Goal: Task Accomplishment & Management: Use online tool/utility

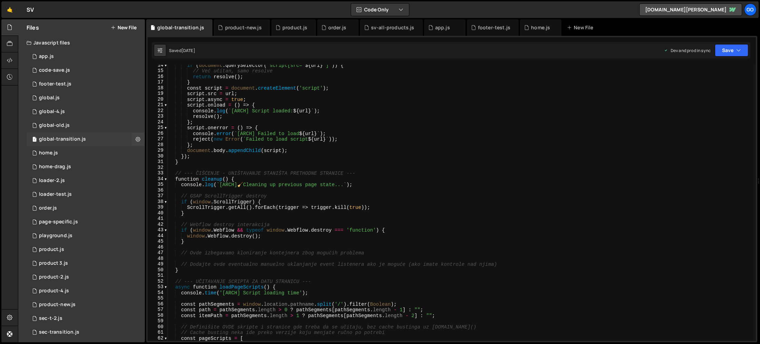
scroll to position [72, 0]
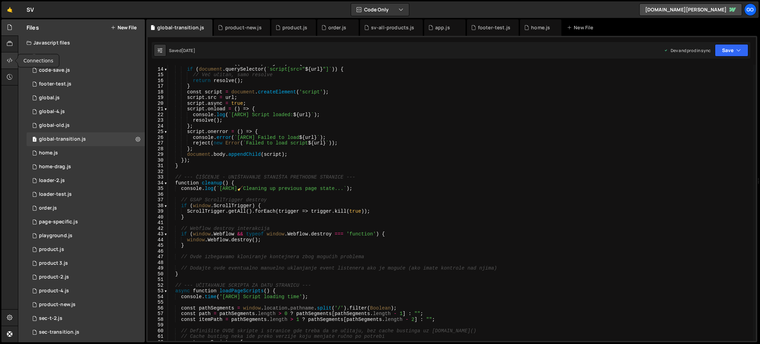
click at [9, 56] on div at bounding box center [9, 60] width 17 height 17
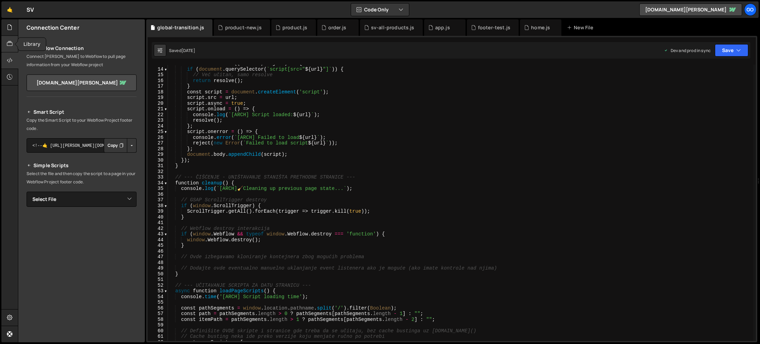
click at [10, 42] on icon at bounding box center [10, 44] width 6 height 8
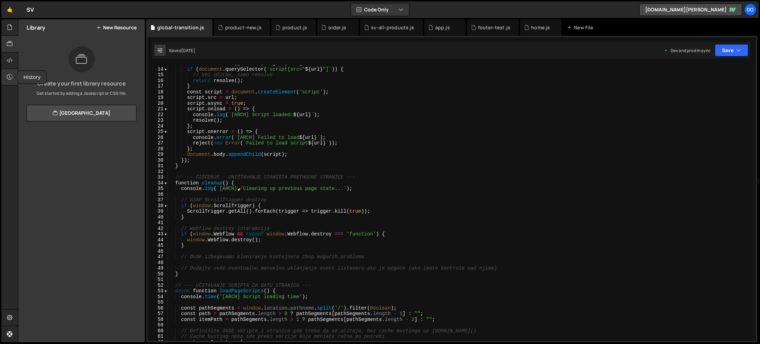
click at [12, 76] on icon at bounding box center [10, 77] width 6 height 8
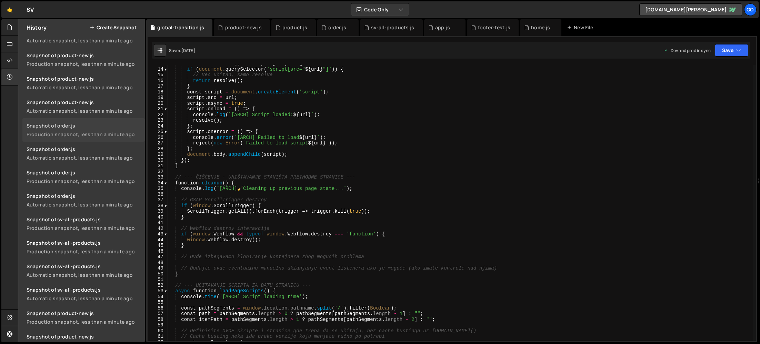
scroll to position [0, 0]
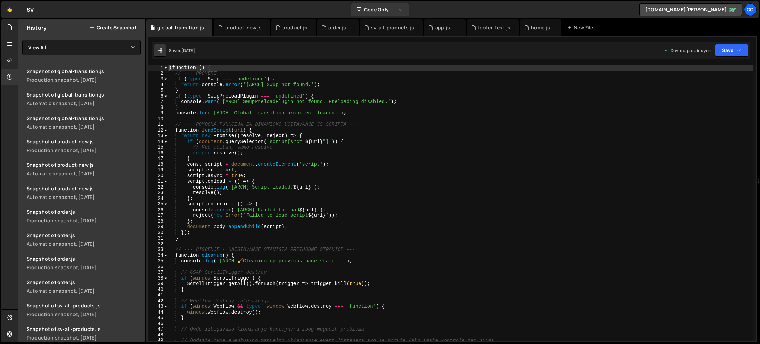
click at [266, 122] on div "( function ( ) { // --- PROVERE --- if ( typeof Swup === 'undefined' ) { return…" at bounding box center [460, 209] width 585 height 288
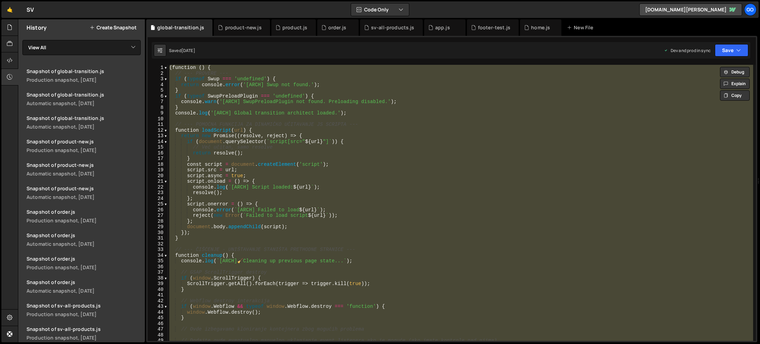
paste textarea
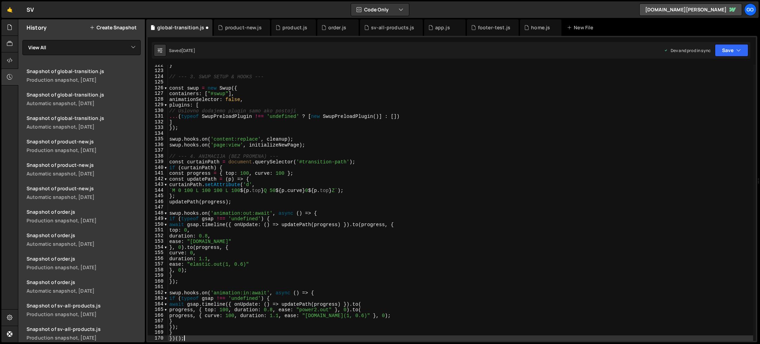
scroll to position [691, 0]
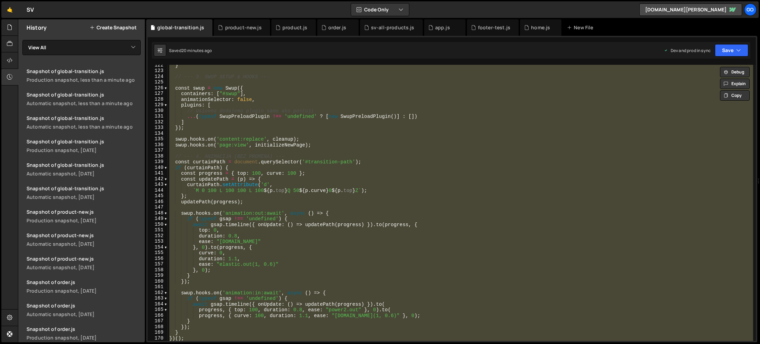
click at [256, 120] on div "} // --- 3. SWUP SETUP & HOOKS --- const swup = new Swup ({ containers : [ "#sw…" at bounding box center [460, 203] width 585 height 276
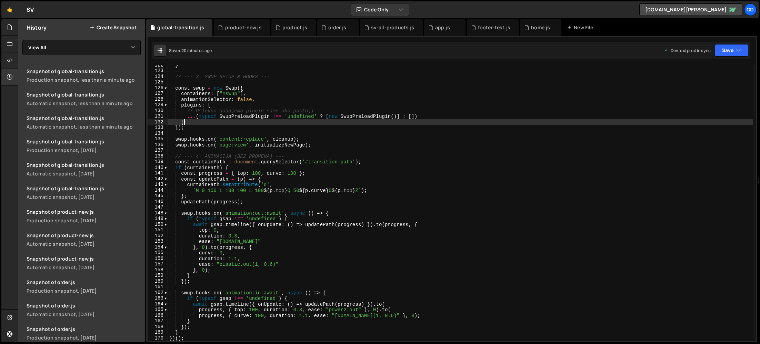
type textarea "})();"
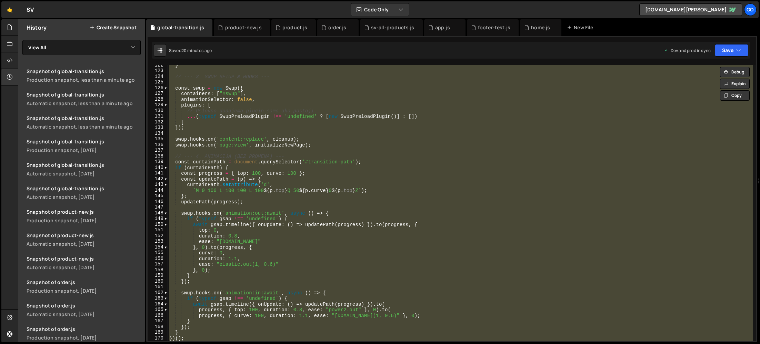
paste textarea
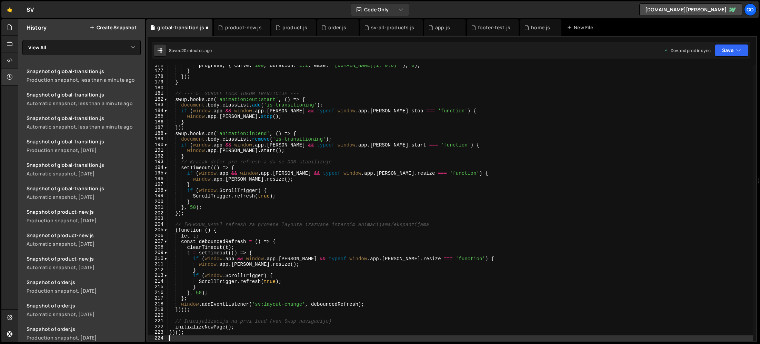
type textarea "window.addEventListener('sv:layout-change', debouncedRefresh);"
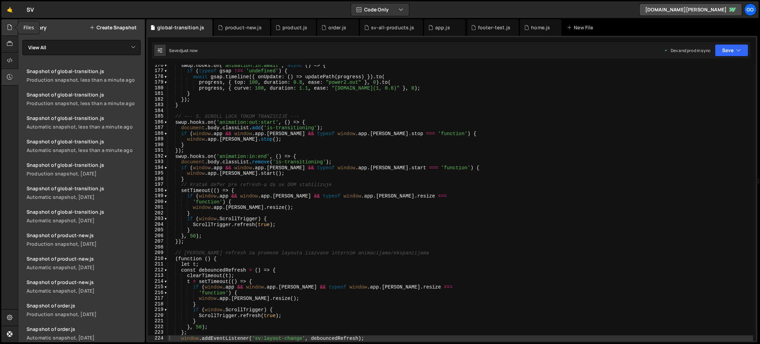
click at [13, 31] on div at bounding box center [9, 27] width 17 height 17
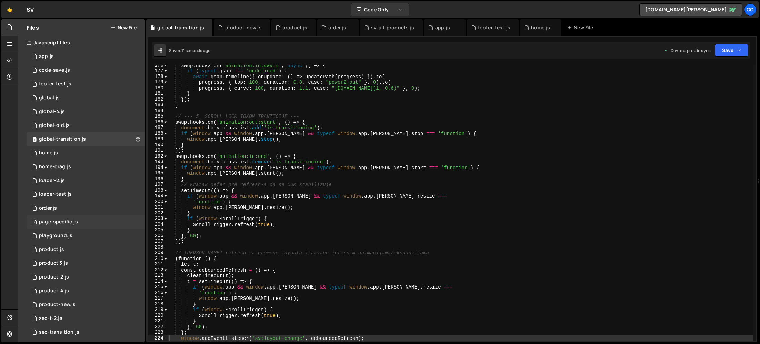
click at [81, 224] on div "2 page-specific.js 0" at bounding box center [86, 222] width 118 height 14
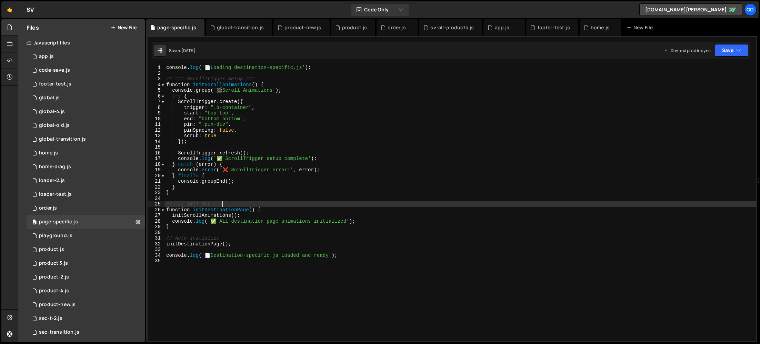
click at [369, 204] on div "console . log ( ' 📄 Loading destination-specific.js' ) ; // === ScrollTrigger S…" at bounding box center [460, 209] width 591 height 288
type textarea "console.log('📄 Destination-specific.js loaded and ready');"
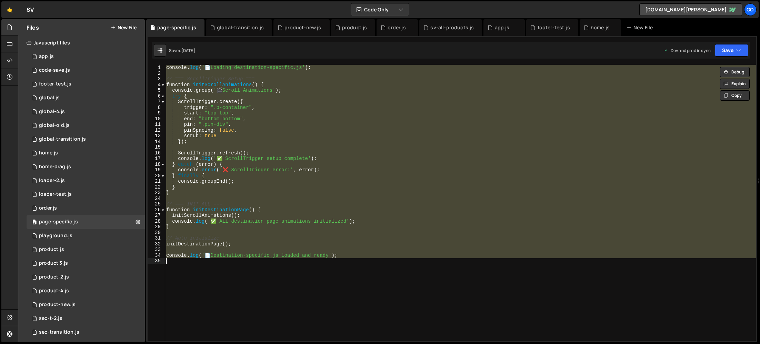
paste textarea
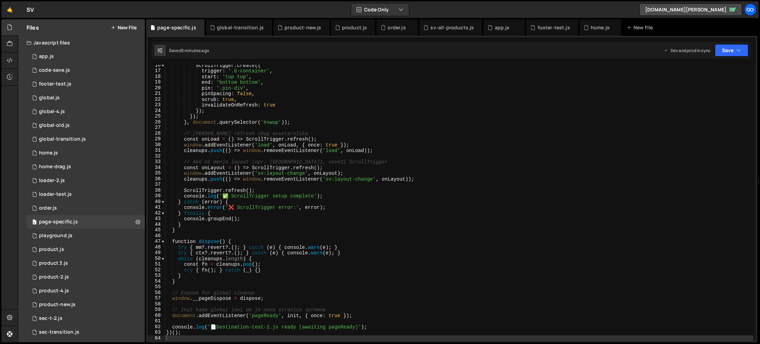
scroll to position [88, 0]
click at [254, 116] on div "ScrollTrigger . create ({ trigger : '.b-container' , start : 'top top' , end : …" at bounding box center [459, 206] width 588 height 288
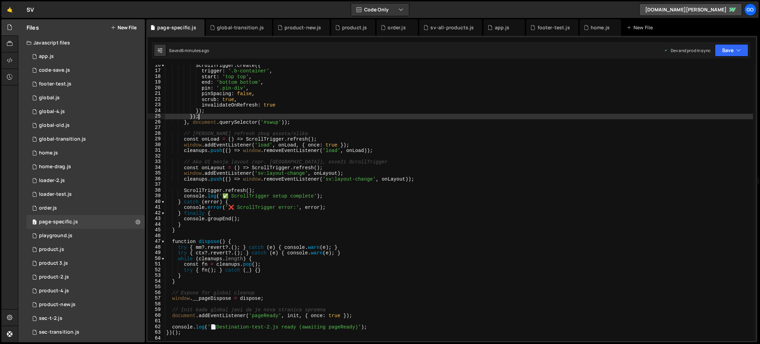
type textarea "})();"
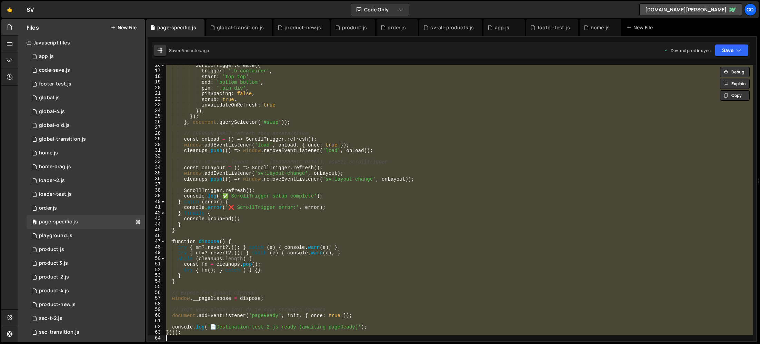
paste textarea
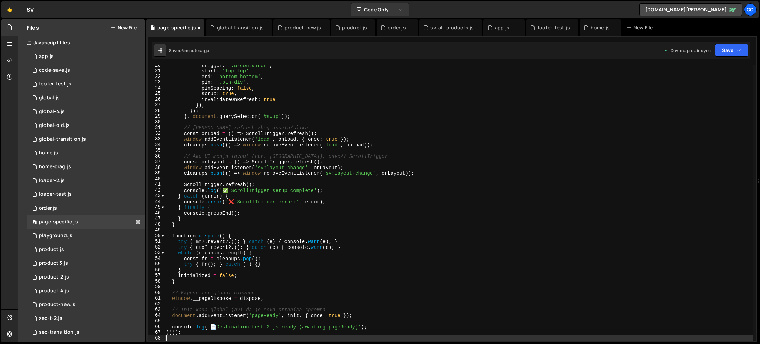
scroll to position [111, 0]
click at [232, 32] on div "global-transition.js" at bounding box center [239, 27] width 66 height 17
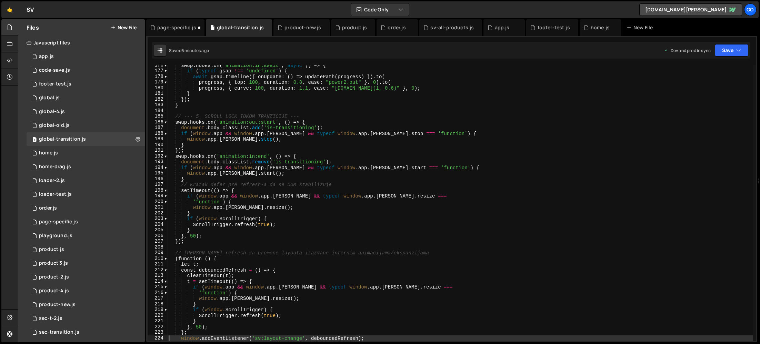
click at [249, 135] on div "swup . hooks . on ( 'animation:in:await' , async ( ) => { if ( typeof gsap !== …" at bounding box center [460, 206] width 585 height 288
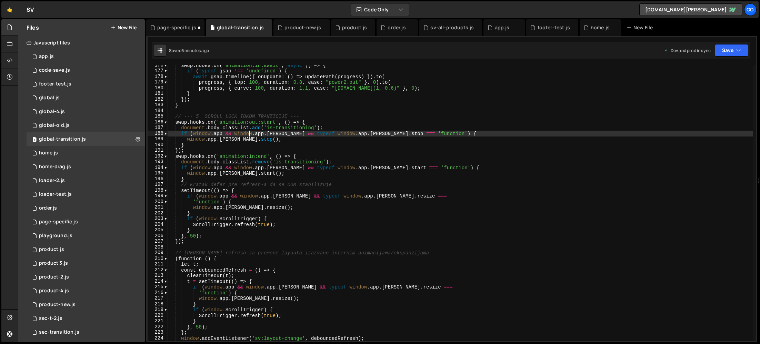
type textarea "})();"
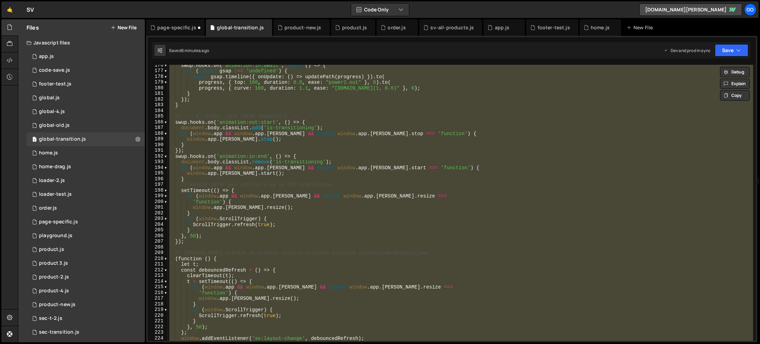
paste textarea
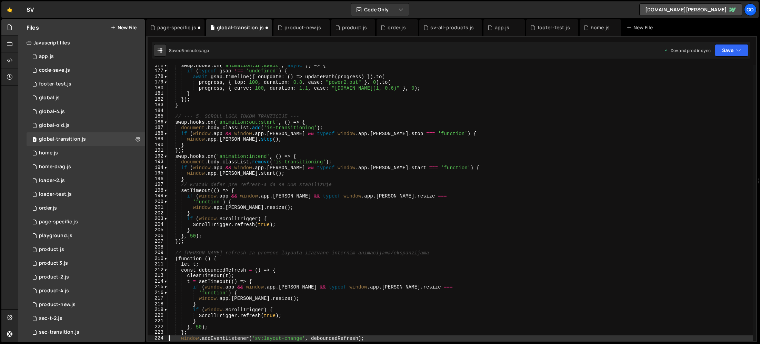
type textarea "window.addEventListener('sv:layout-change', debouncedRefresh);"
click at [175, 27] on div "page-specific.js" at bounding box center [176, 27] width 39 height 7
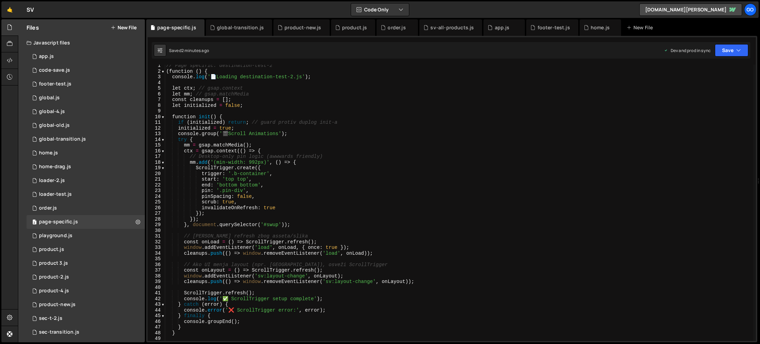
scroll to position [0, 0]
type textarea "try {"
click at [238, 140] on div "// Page specific: destination-test-2 ( function ( ) { console . log ( ' 📄 Loadi…" at bounding box center [459, 209] width 588 height 288
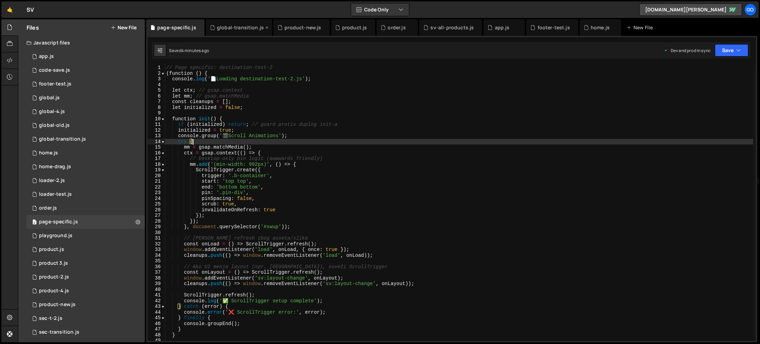
click at [237, 22] on div "global-transition.js" at bounding box center [239, 27] width 66 height 17
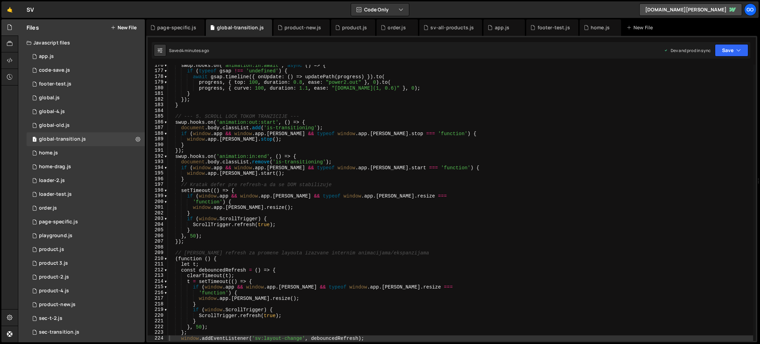
click at [279, 191] on div "swup . hooks . on ( 'animation:in:await' , async ( ) => { if ( typeof gsap !== …" at bounding box center [460, 206] width 585 height 288
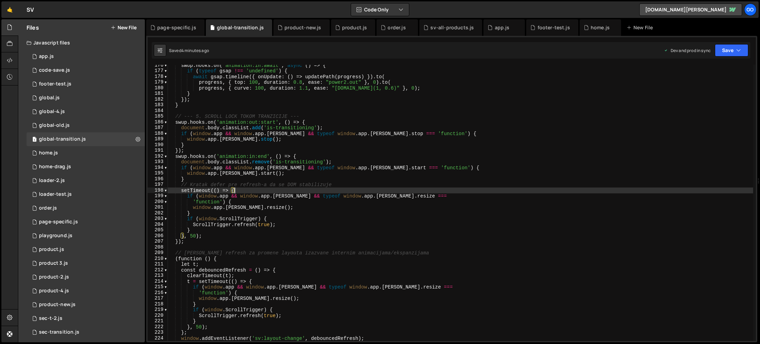
type textarea "})();"
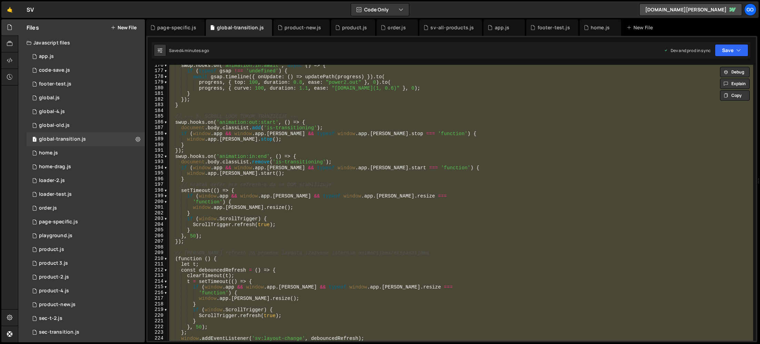
paste textarea
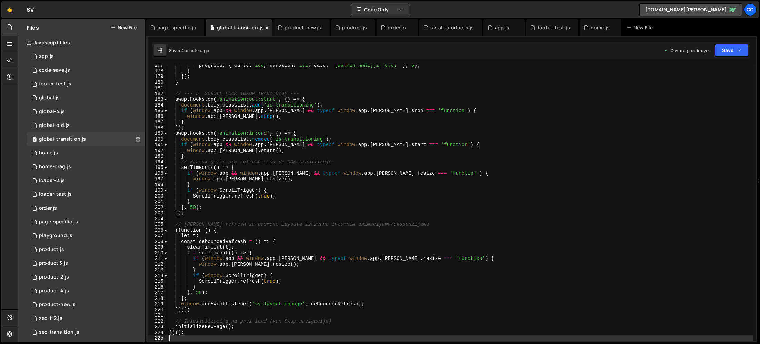
scroll to position [1004, 0]
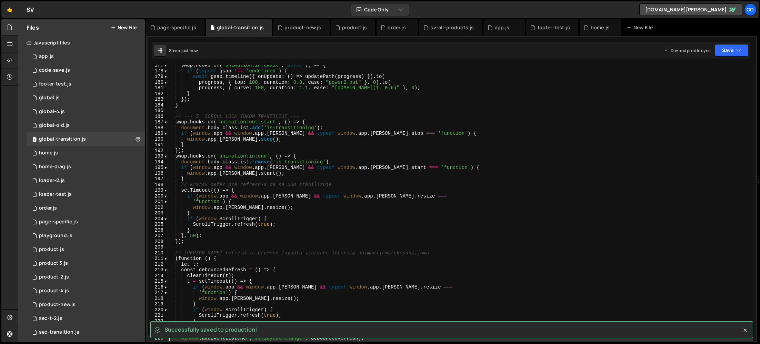
click at [245, 140] on div "swup . hooks . on ( 'animation:in:await' , async ( ) => { if ( typeof gsap !== …" at bounding box center [460, 206] width 585 height 288
type textarea "window.app.lenis.stop();"
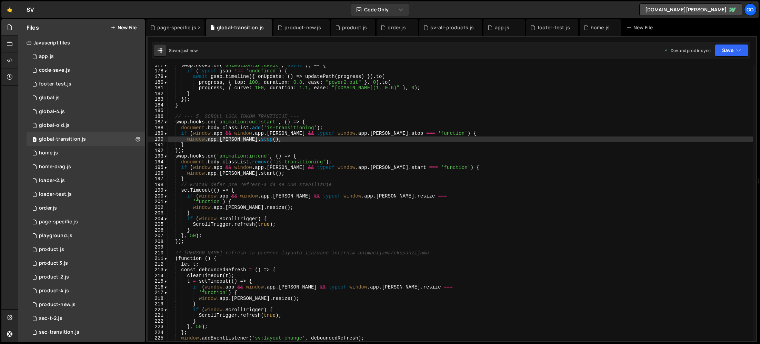
click at [168, 33] on div "page-specific.js" at bounding box center [175, 27] width 58 height 17
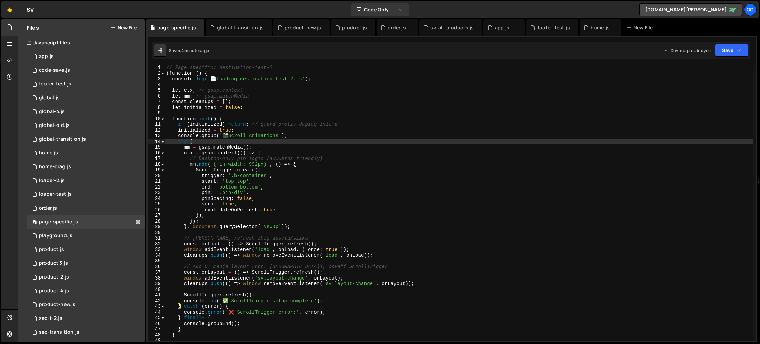
click at [256, 137] on div "// Page specific: destination-test-2 ( function ( ) { console . log ( ' 📄 Loadi…" at bounding box center [459, 209] width 588 height 288
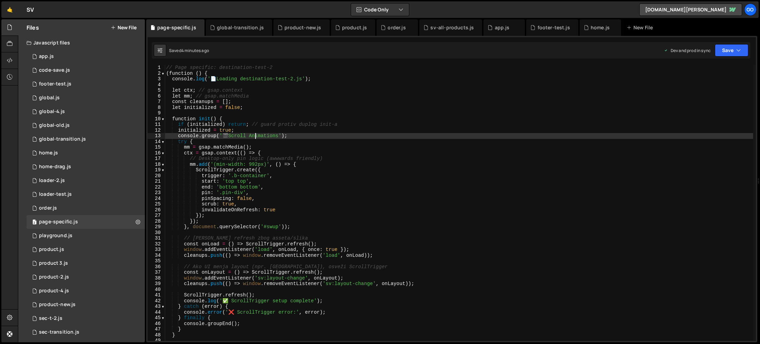
type textarea "})();"
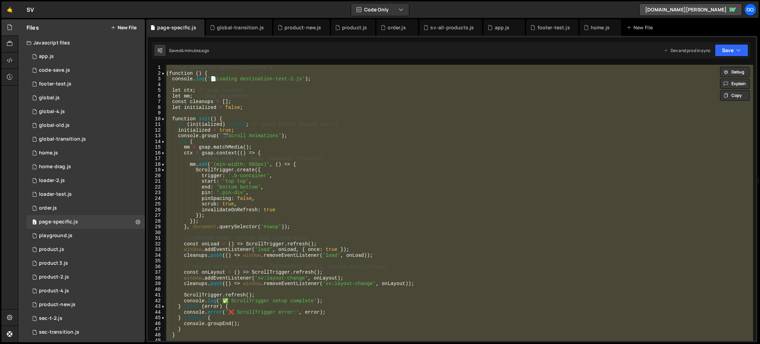
paste textarea
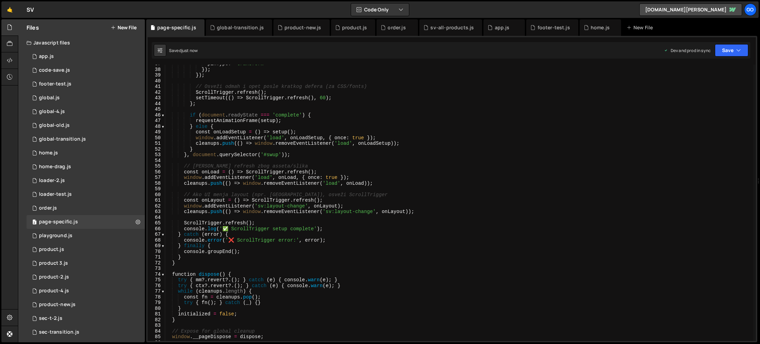
scroll to position [284, 0]
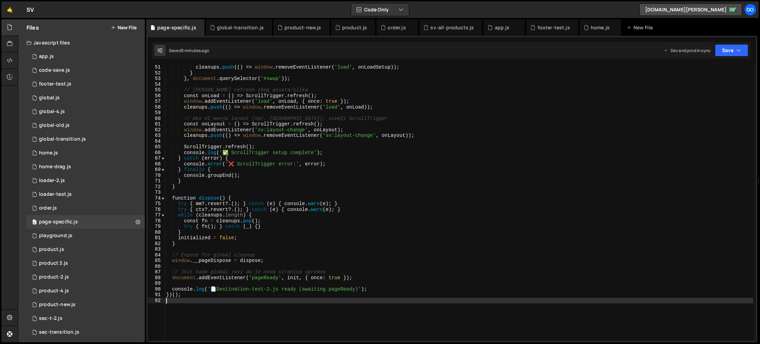
click at [279, 144] on div "cleanups . push (( ) => window . removeEventListener ( 'load' , onLoadSetup )) …" at bounding box center [459, 208] width 588 height 288
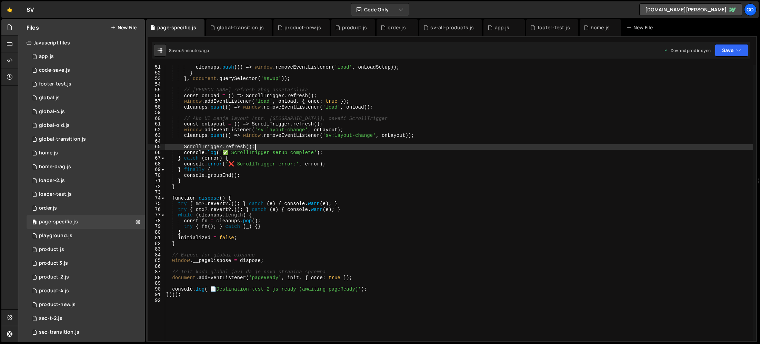
type textarea "})();"
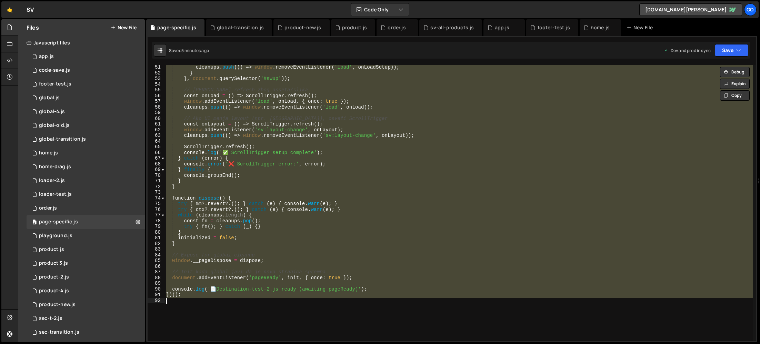
paste textarea
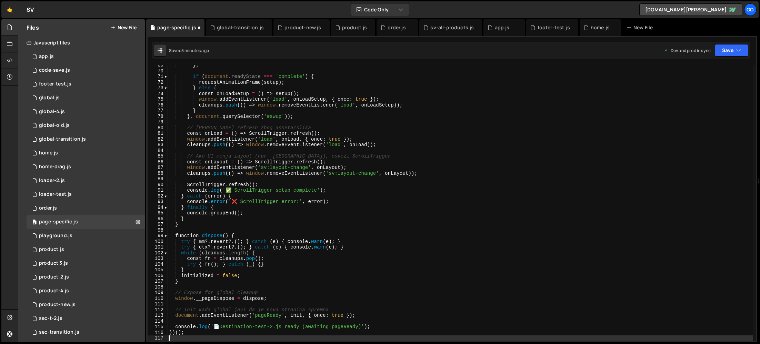
scroll to position [389, 0]
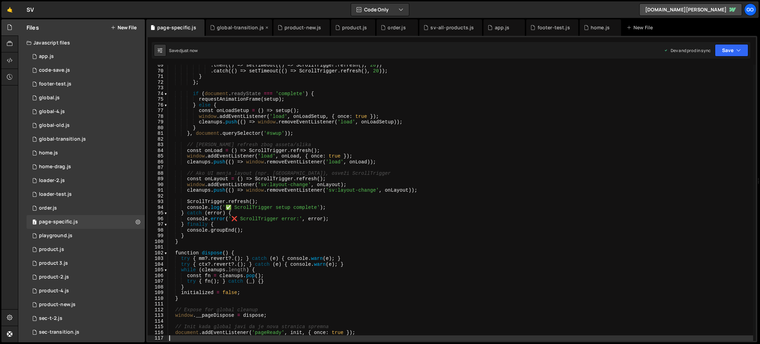
click at [240, 30] on div "global-transition.js" at bounding box center [240, 27] width 47 height 7
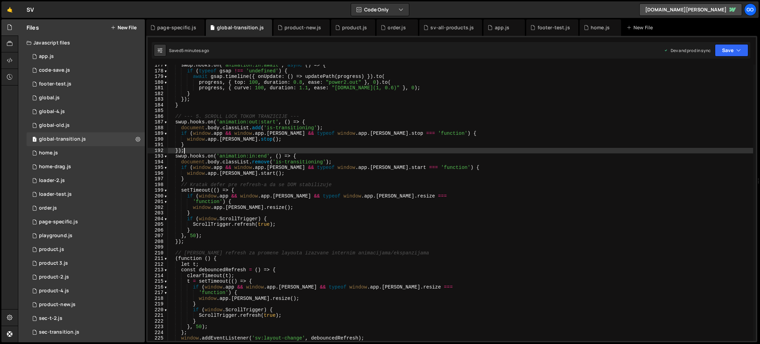
click at [253, 152] on div "swup . hooks . on ( 'animation:in:await' , async ( ) => { if ( typeof gsap !== …" at bounding box center [460, 206] width 585 height 288
type textarea "})();"
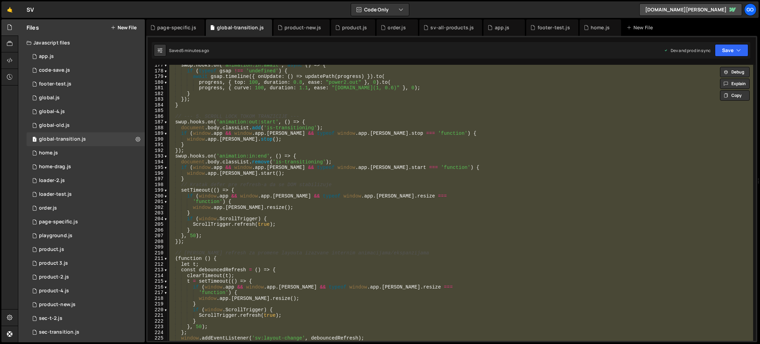
paste textarea
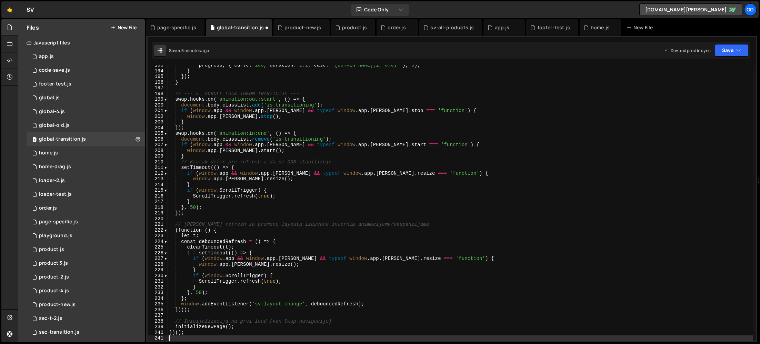
scroll to position [1095, 0]
type textarea "window.addEventListener('sv:layout-change', debouncedRefresh);"
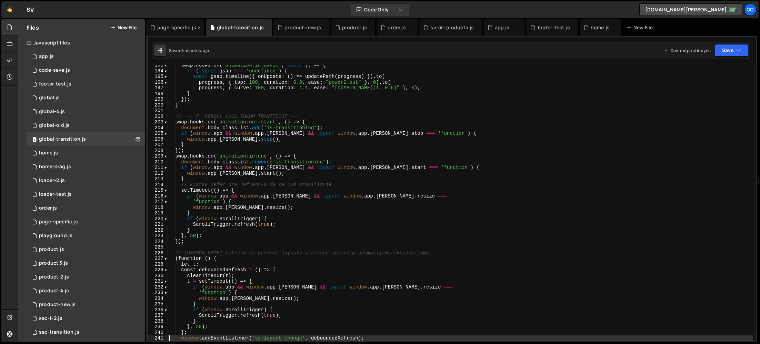
click at [169, 29] on div "page-specific.js" at bounding box center [176, 27] width 39 height 7
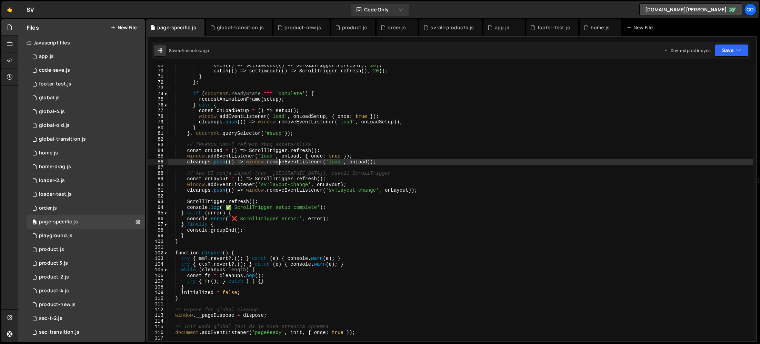
click at [278, 163] on div ". then (( ) => setTimeout (( ) => ScrollTrigger . refresh ( ) , 20 )) . catch (…" at bounding box center [460, 206] width 585 height 288
type textarea "})();"
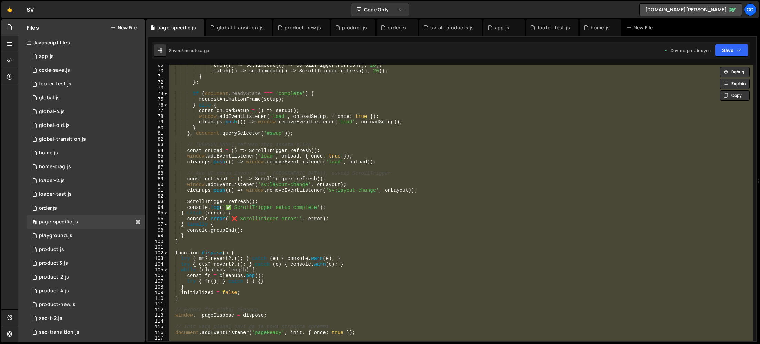
paste textarea
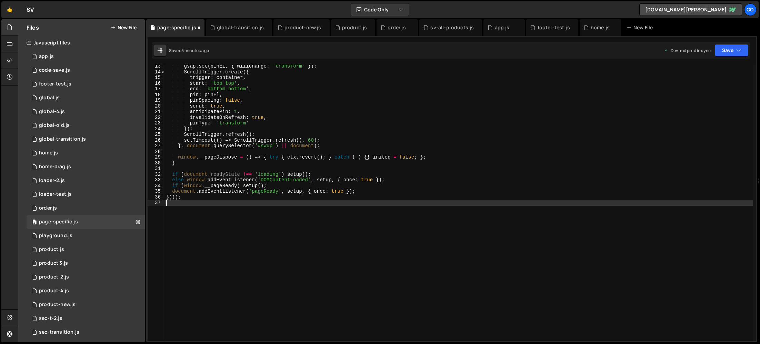
scroll to position [70, 0]
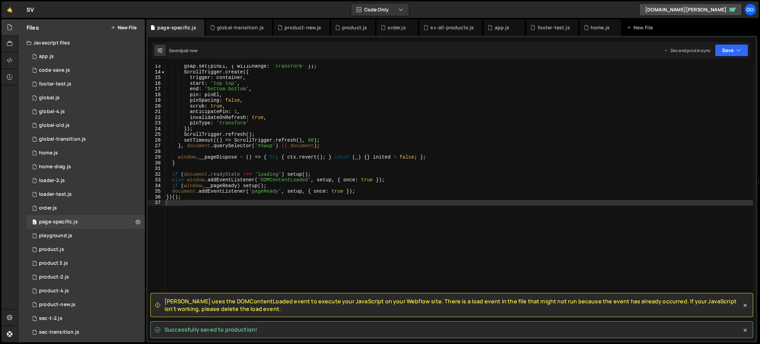
drag, startPoint x: 246, startPoint y: 328, endPoint x: 180, endPoint y: 321, distance: 66.6
click at [180, 321] on div "Slater uses the DOMContentLoaded event to execute your JavaScript on your Webfl…" at bounding box center [451, 315] width 603 height 45
drag, startPoint x: 250, startPoint y: 311, endPoint x: 156, endPoint y: 294, distance: 94.8
click at [156, 294] on div "Slater uses the DOMContentLoaded event to execute your JavaScript on your Webfl…" at bounding box center [451, 305] width 603 height 24
copy span "Slater uses the DOMContentLoaded event to execute your JavaScript on your Webfl…"
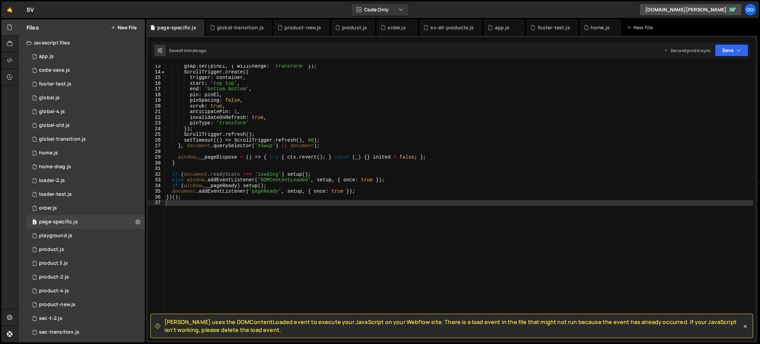
click at [262, 157] on div "gsap . set ( pinEl , { willChange : 'transform' }) ; ScrollTrigger . create ({ …" at bounding box center [459, 207] width 588 height 288
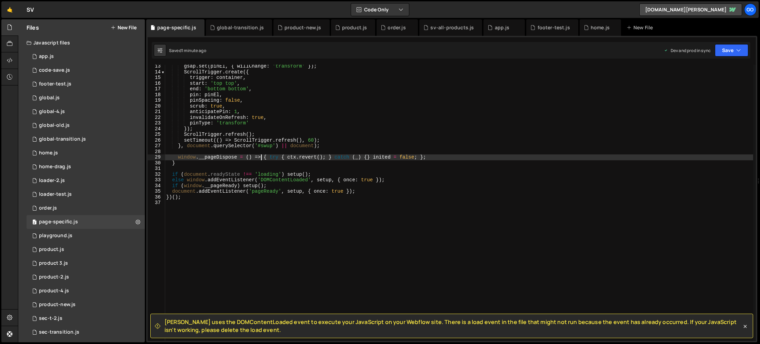
type textarea "})();"
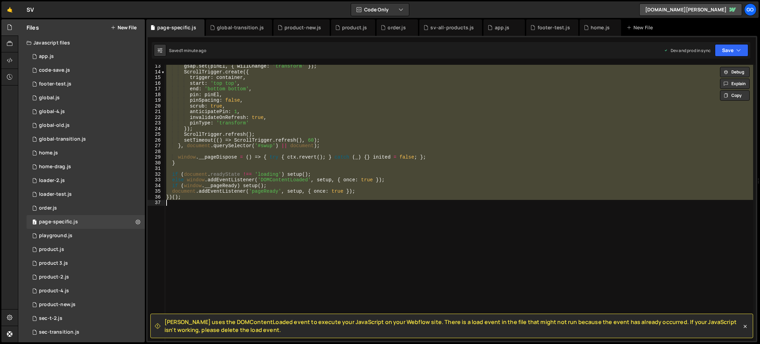
paste textarea
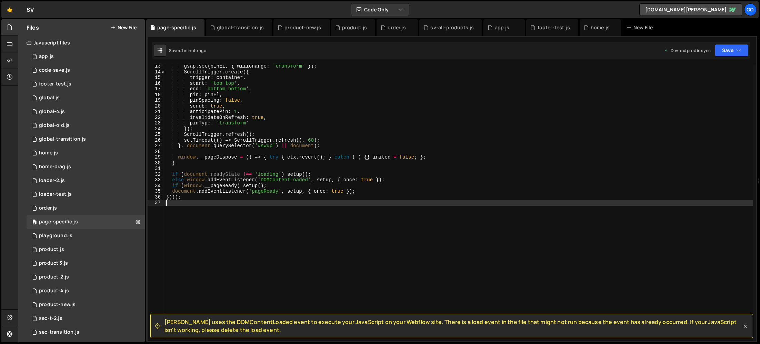
click at [268, 171] on div "gsap . set ( pinEl , { willChange : 'transform' }) ; ScrollTrigger . create ({ …" at bounding box center [459, 207] width 588 height 288
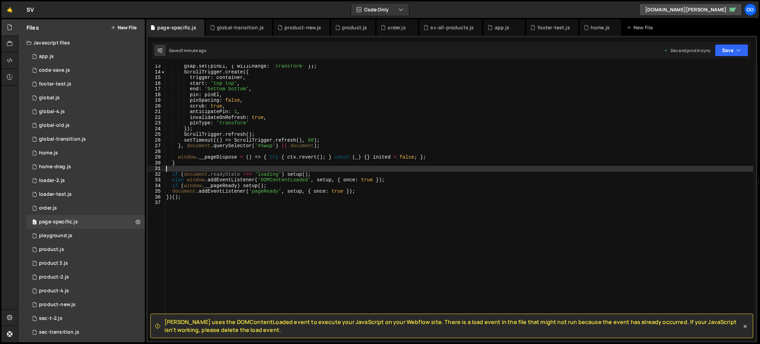
type textarea "})();"
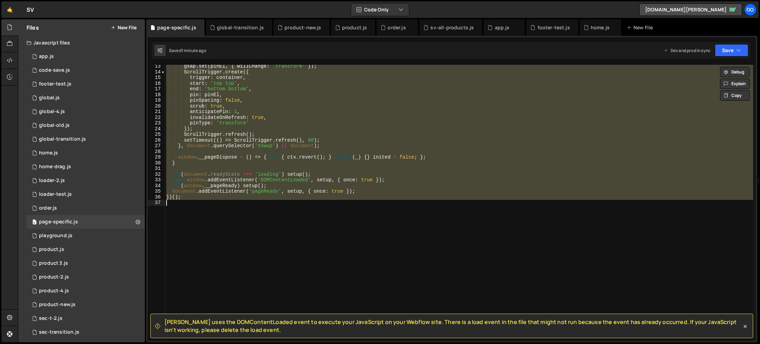
paste textarea
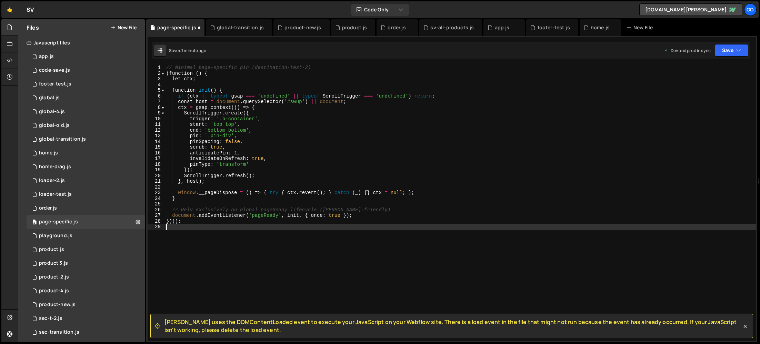
scroll to position [0, 0]
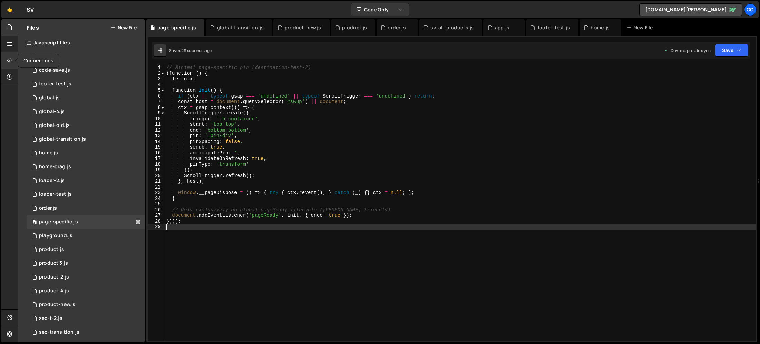
click at [15, 63] on div at bounding box center [9, 60] width 17 height 17
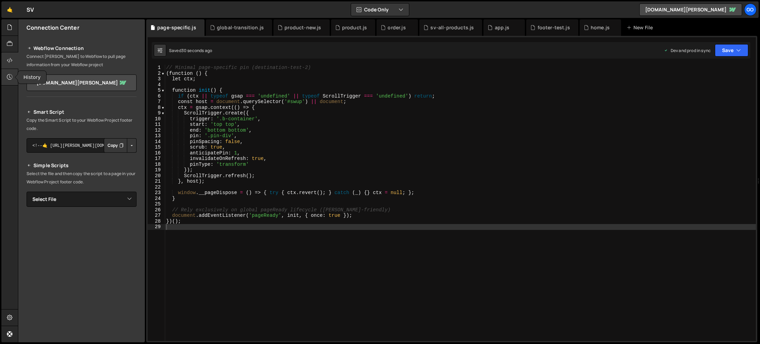
click at [6, 74] on div at bounding box center [9, 77] width 17 height 17
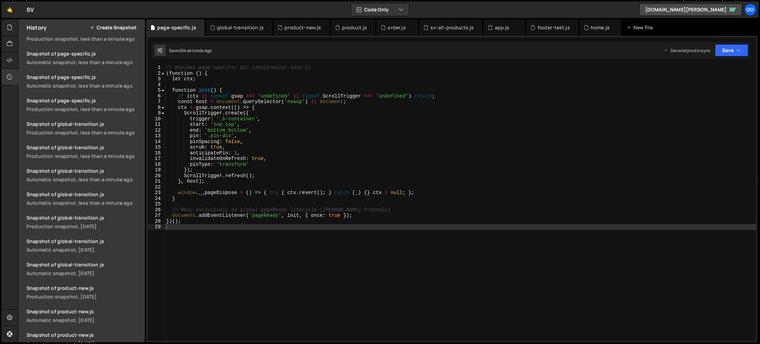
scroll to position [241, 0]
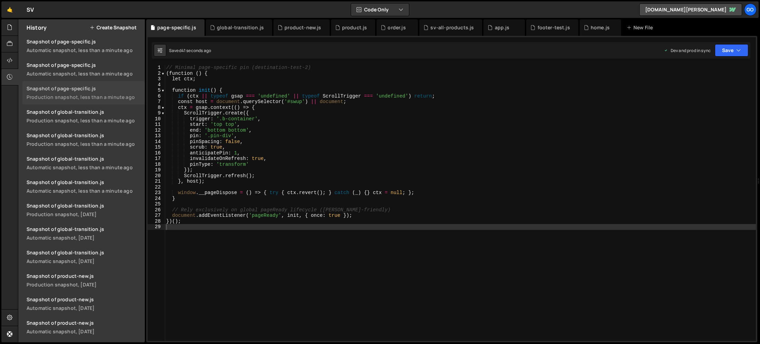
click at [109, 99] on div "Production snapshot, less than a minute ago" at bounding box center [84, 97] width 114 height 7
click at [232, 31] on div "global-transition.js" at bounding box center [239, 27] width 66 height 17
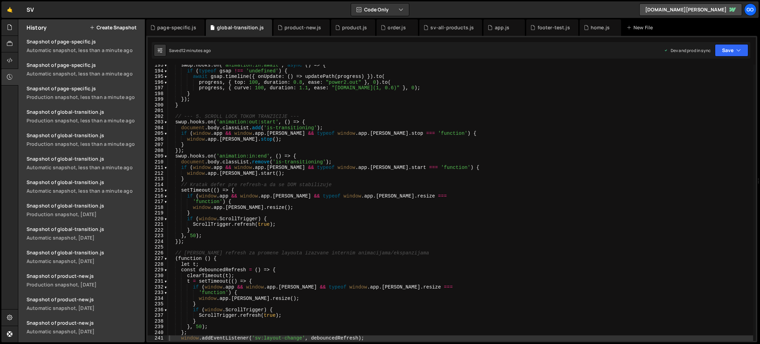
click at [244, 110] on div "swup . hooks . on ( 'animation:in:await' , async ( ) => { if ( typeof gsap !== …" at bounding box center [460, 206] width 585 height 288
type textarea "})();"
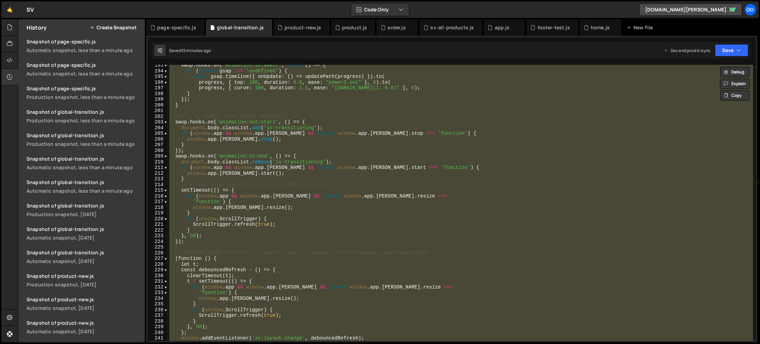
paste textarea
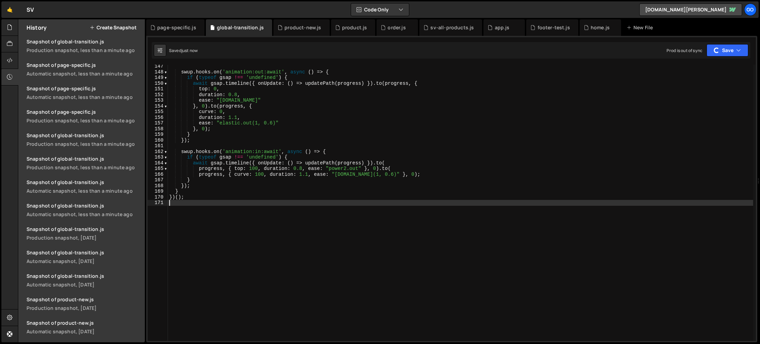
scroll to position [264, 0]
click at [174, 29] on div "page-specific.js" at bounding box center [176, 27] width 39 height 7
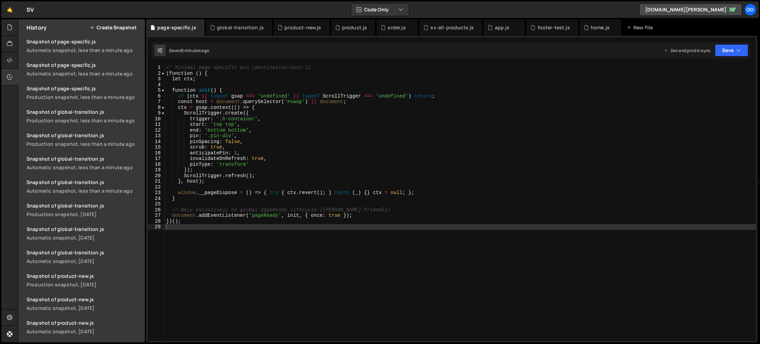
click at [247, 139] on div "// Minimal page-specific pin (destination-test-2) ( function ( ) { let ctx ; fu…" at bounding box center [460, 209] width 591 height 288
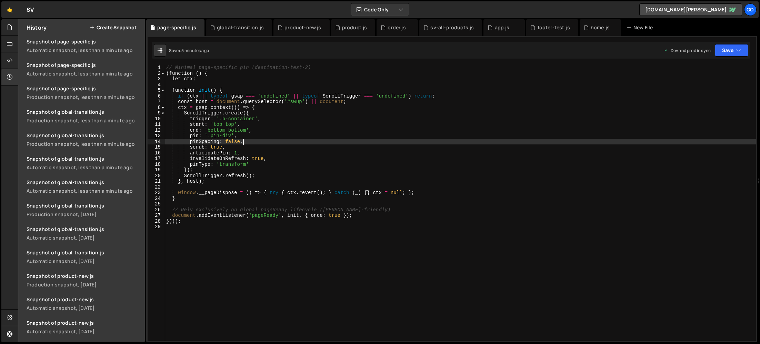
type textarea "})();"
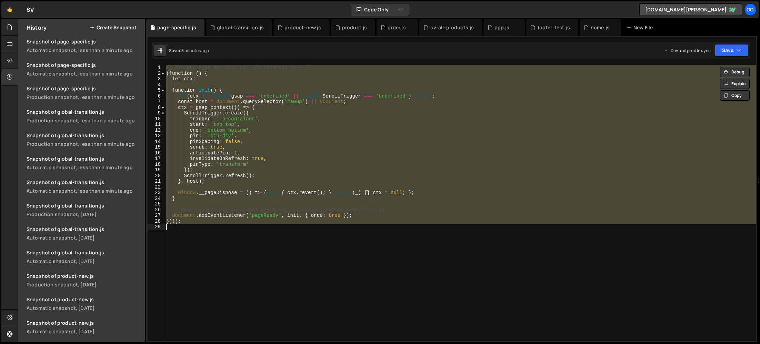
paste textarea
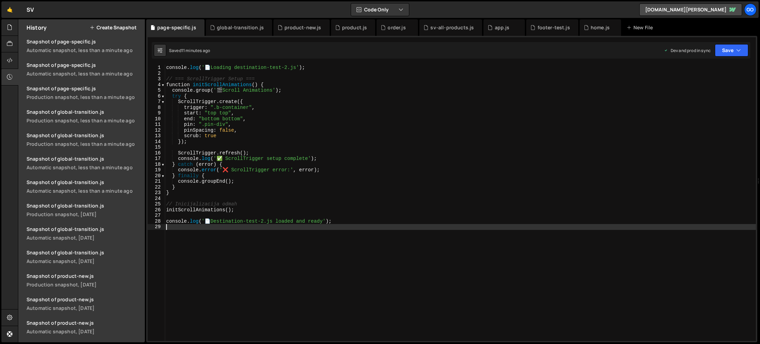
scroll to position [288, 0]
click at [233, 25] on div "global-transition.js" at bounding box center [240, 27] width 47 height 7
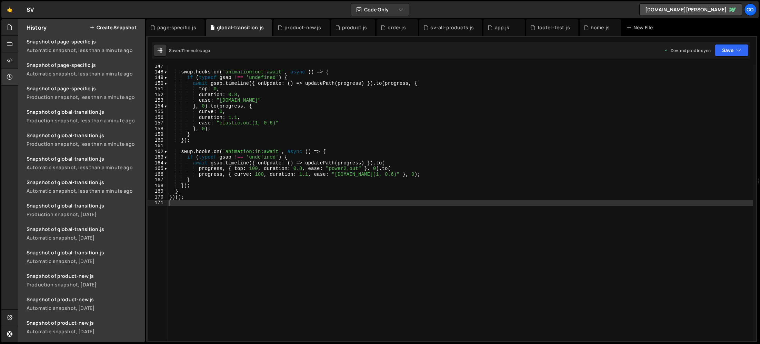
click at [266, 119] on div "swup . hooks . on ( 'animation:out:await' , async ( ) => { if ( typeof gsap !==…" at bounding box center [460, 207] width 585 height 288
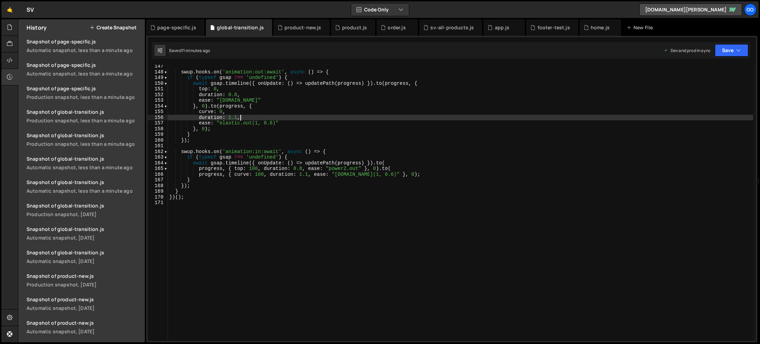
type textarea "})();"
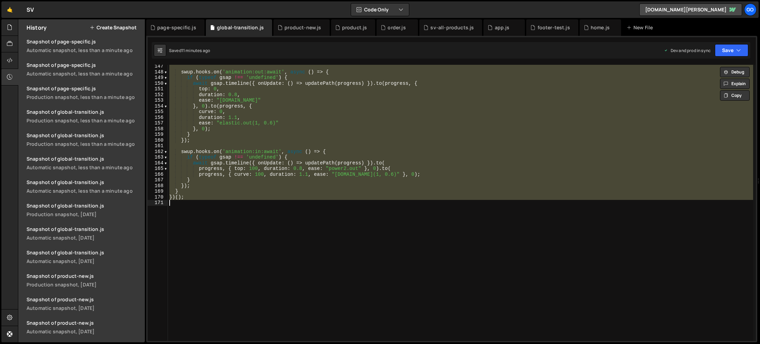
paste textarea
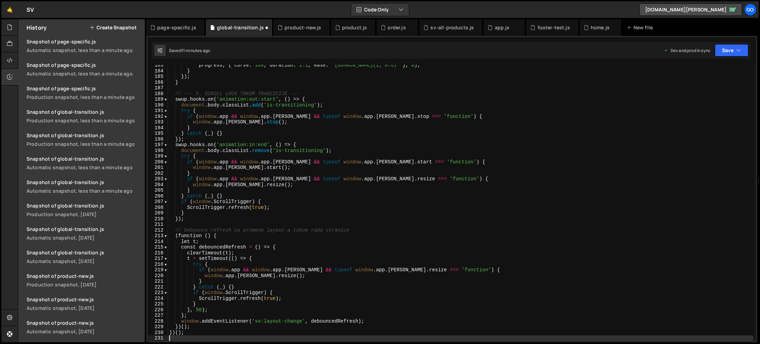
scroll to position [1038, 0]
type textarea "})();"
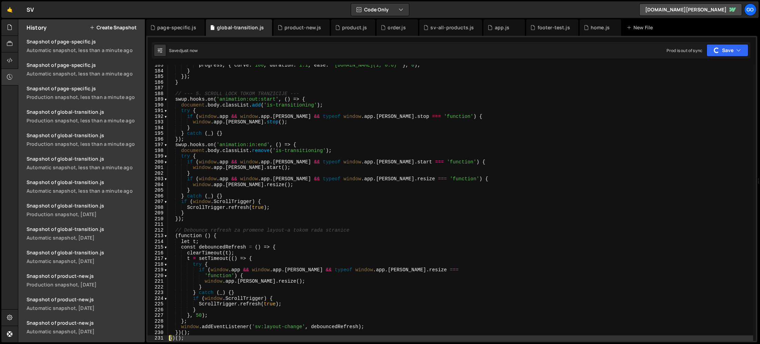
scroll to position [311, 0]
drag, startPoint x: 174, startPoint y: 32, endPoint x: 237, endPoint y: 136, distance: 120.9
click at [174, 32] on div "page-specific.js" at bounding box center [175, 27] width 58 height 17
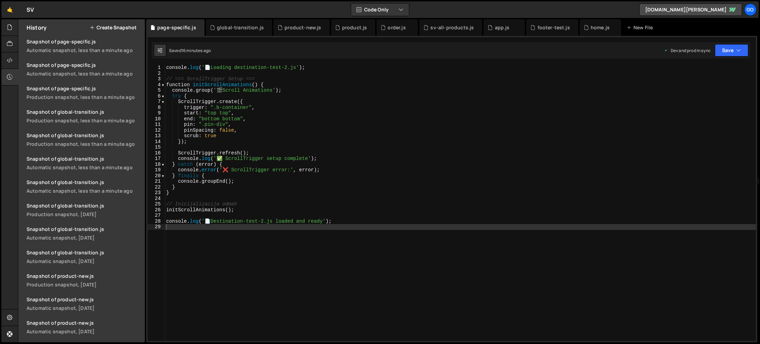
click at [257, 162] on div "console . log ( ' 📄 Loading destination-test-2.js' ) ; // === ScrollTrigger Set…" at bounding box center [460, 209] width 591 height 288
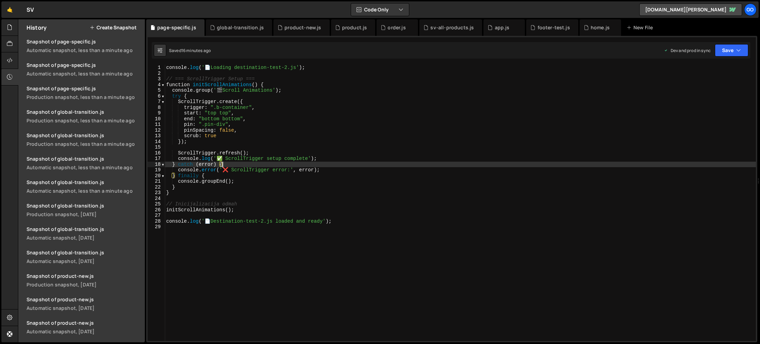
type textarea "console.log('📄 Destination-test-2.js loaded and ready');"
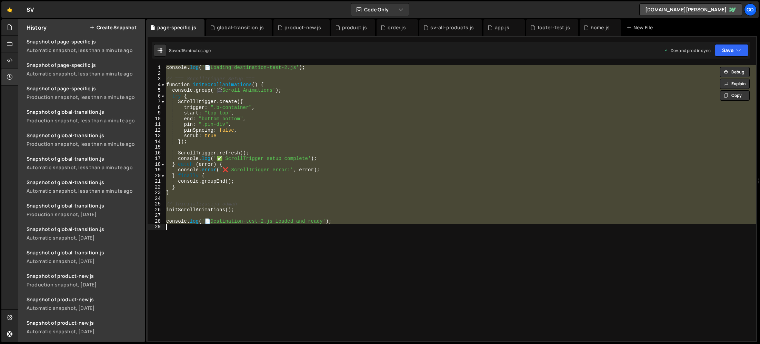
paste textarea
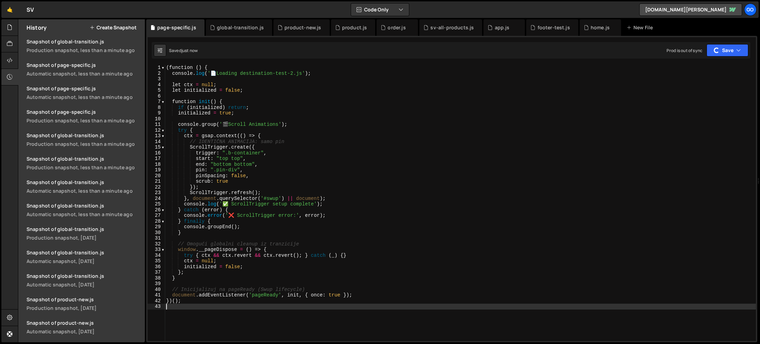
scroll to position [334, 0]
click at [255, 171] on div "( function ( ) { console . log ( ' 📄 Loading destination-test-2.js' ) ; let ctx…" at bounding box center [460, 209] width 591 height 288
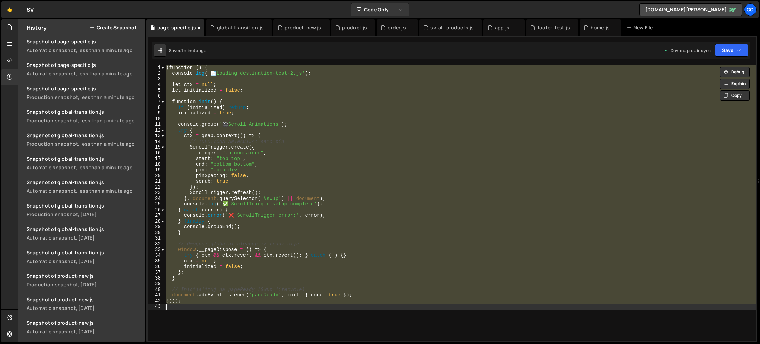
type textarea "console.log('📄 Destination-test-2.js loaded and ready');"
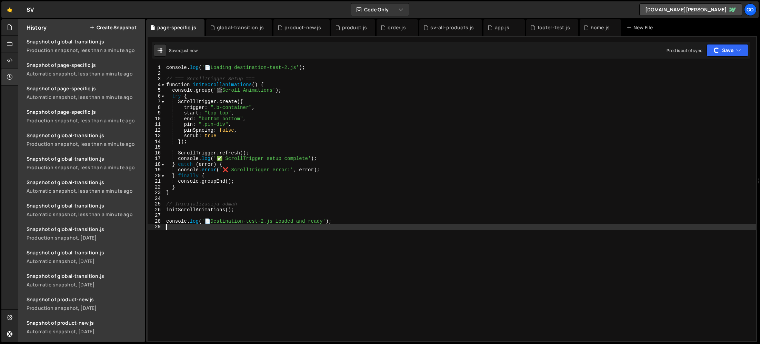
scroll to position [358, 0]
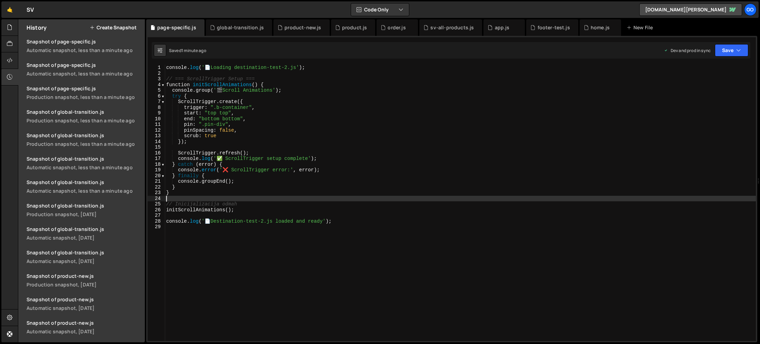
click at [272, 200] on div "console . log ( ' 📄 Loading destination-test-2.js' ) ; // === ScrollTrigger Set…" at bounding box center [460, 209] width 591 height 288
type textarea "console.log('📄 Destination-test-2.js loaded and ready');"
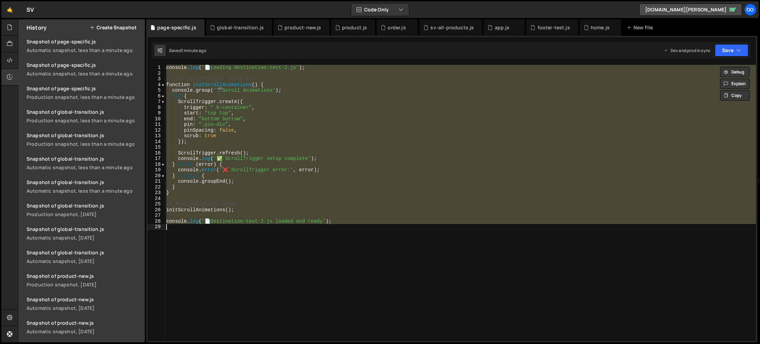
paste textarea
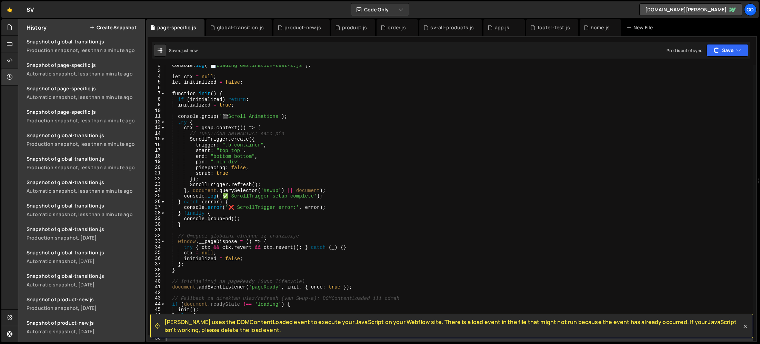
scroll to position [381, 0]
drag, startPoint x: 264, startPoint y: 331, endPoint x: 167, endPoint y: 316, distance: 98.3
click at [167, 317] on div "Slater uses the DOMContentLoaded event to execute your JavaScript on your Webfl…" at bounding box center [451, 326] width 603 height 24
copy span "Slater uses the DOMContentLoaded event to execute your JavaScript on your Webfl…"
click at [244, 223] on div "console . log ( ' 📄 Loading destination-test-2.js' ) ; let ctx = null ; let ini…" at bounding box center [459, 206] width 588 height 288
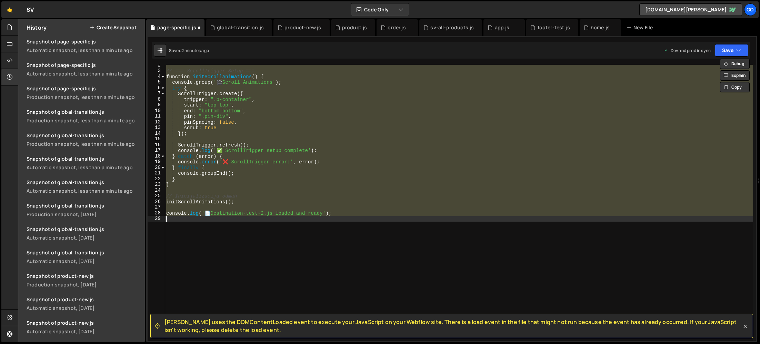
click at [268, 166] on div "// === ScrollTrigger Setup === function initScrollAnimations ( ) { console . gr…" at bounding box center [459, 203] width 588 height 276
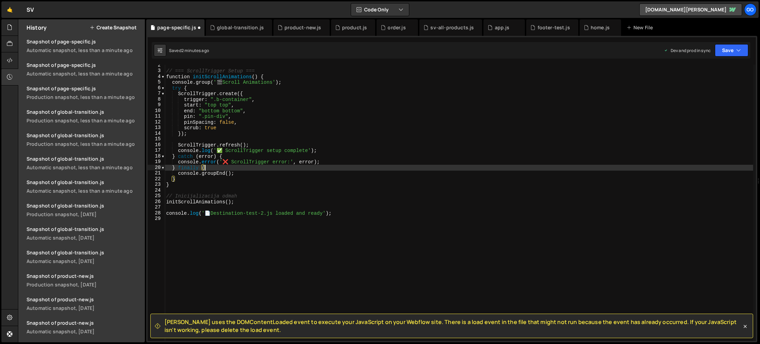
type textarea "console.log('📄 Destination-test-2.js loaded and ready');"
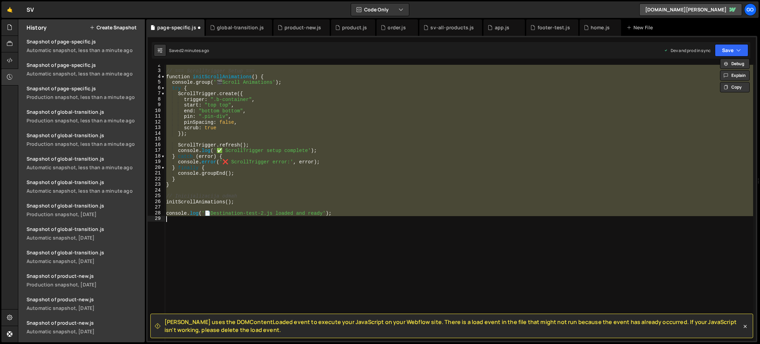
paste textarea
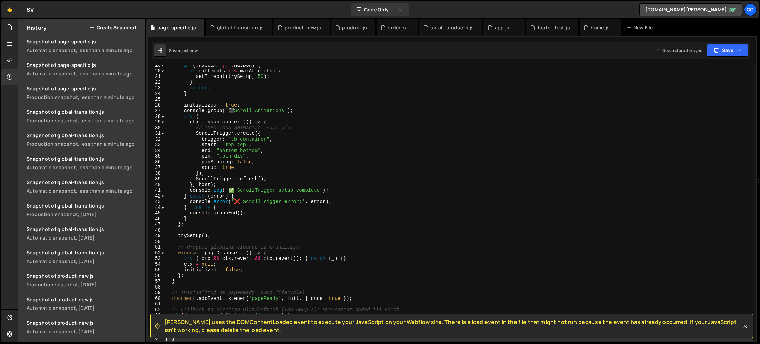
scroll to position [428, 0]
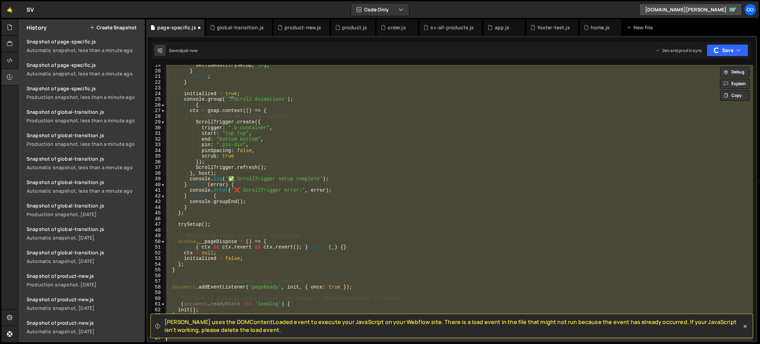
type textarea "console.log('📄 Destination-test-2.js loaded and ready');"
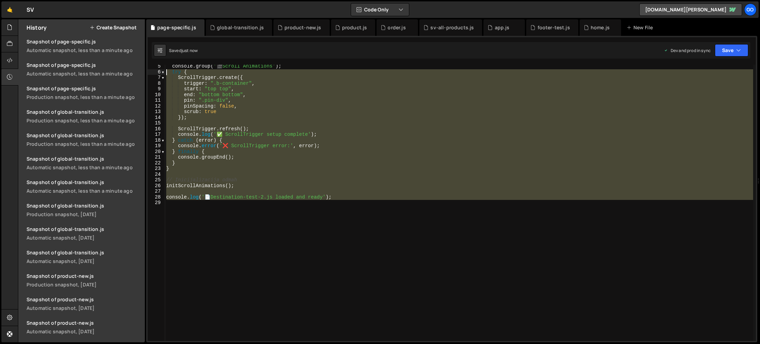
scroll to position [23, 0]
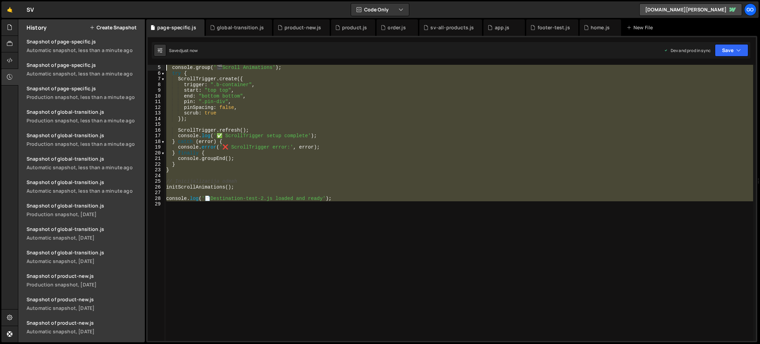
drag, startPoint x: 316, startPoint y: 235, endPoint x: 154, endPoint y: 68, distance: 232.2
click at [154, 68] on div "5 6 7 8 9 10 11 12 13 14 15 16 17 18 19 20 21 22 23 24 25 26 27 28 29 console .…" at bounding box center [452, 203] width 608 height 276
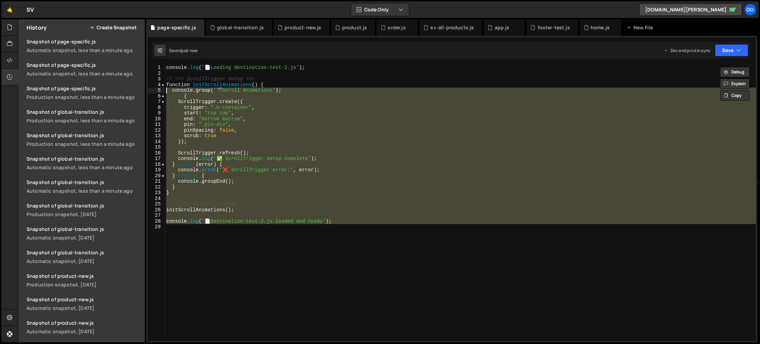
click at [356, 208] on div "console . log ( ' 📄 Loading destination-test-2.js' ) ; // === ScrollTrigger Set…" at bounding box center [460, 203] width 591 height 276
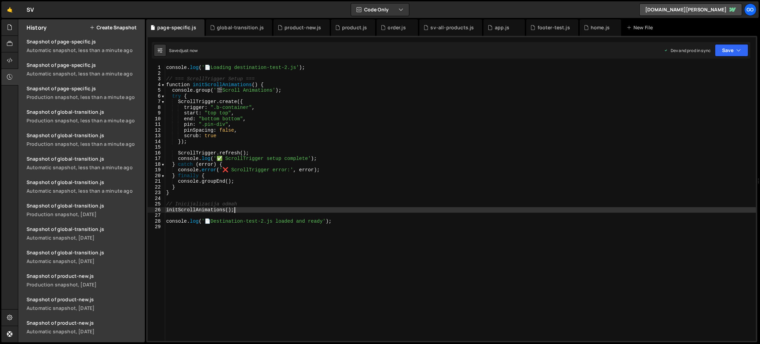
type textarea "console.log('📄 Destination-test-2.js loaded and ready');"
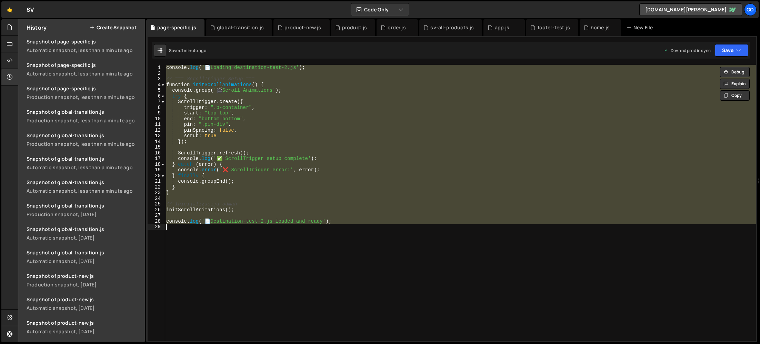
click at [219, 149] on div "console . log ( ' 📄 Loading destination-test-2.js' ) ; // === ScrollTrigger Set…" at bounding box center [460, 203] width 591 height 276
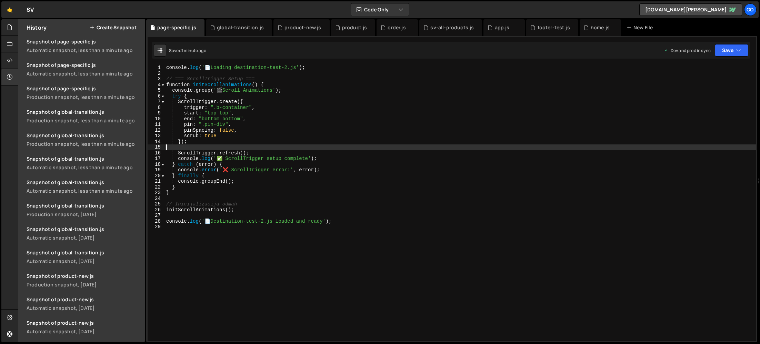
type textarea "console.log('📄 Destination-test-2.js loaded and ready');"
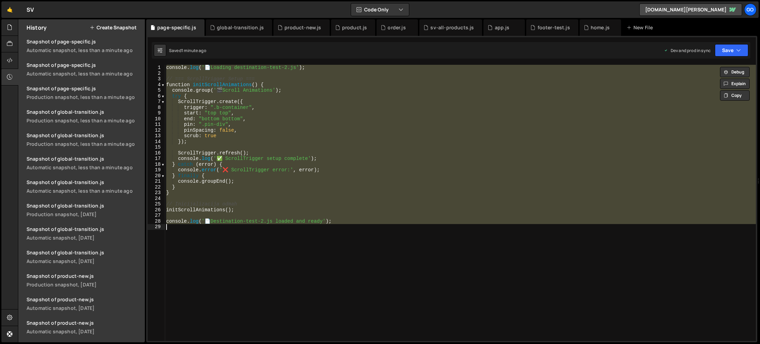
paste textarea
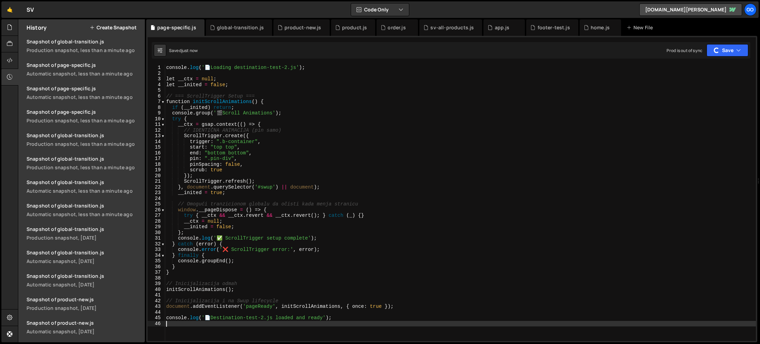
scroll to position [475, 0]
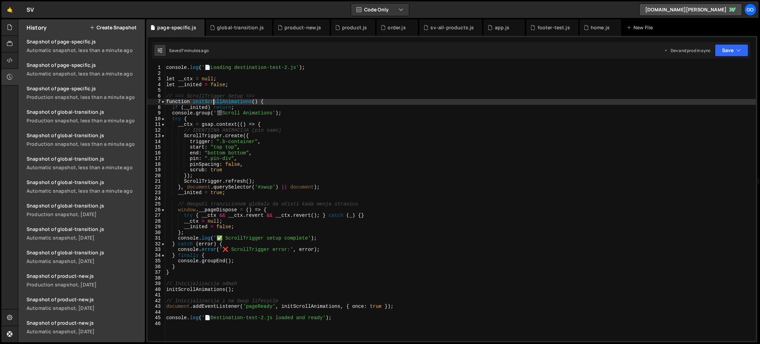
click at [214, 100] on div "console . log ( ' 📄 Loading destination-test-2.js' ) ; let __ctx = null ; let _…" at bounding box center [460, 209] width 591 height 288
type textarea "console.log('📄 Destination-test-2.js loaded and ready');"
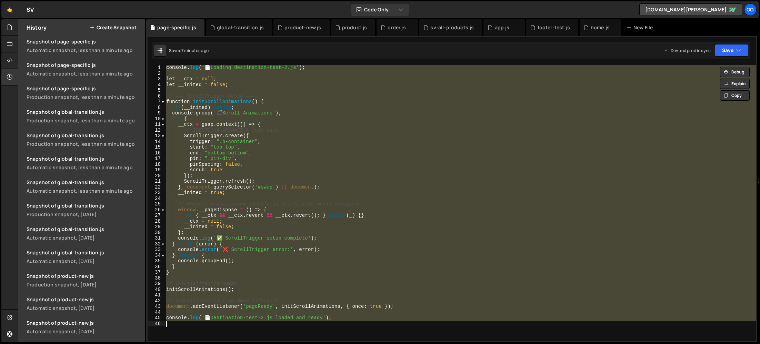
paste textarea
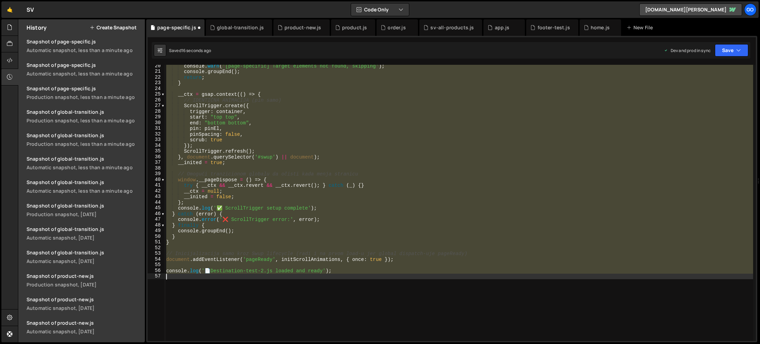
scroll to position [0, 0]
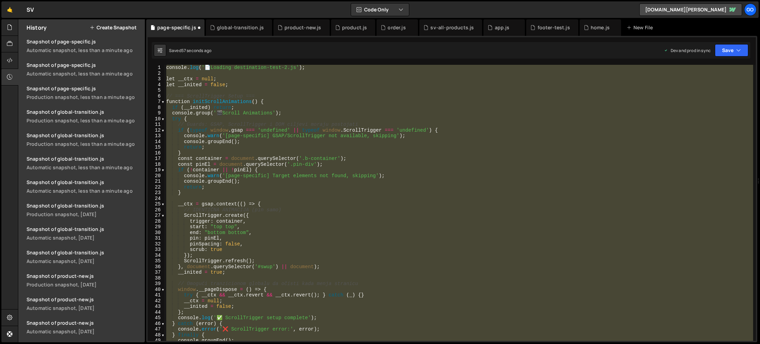
click at [249, 94] on div "console . log ( ' 📄 Loading destination-test-2.js' ) ; let __ctx = null ; let _…" at bounding box center [459, 203] width 588 height 276
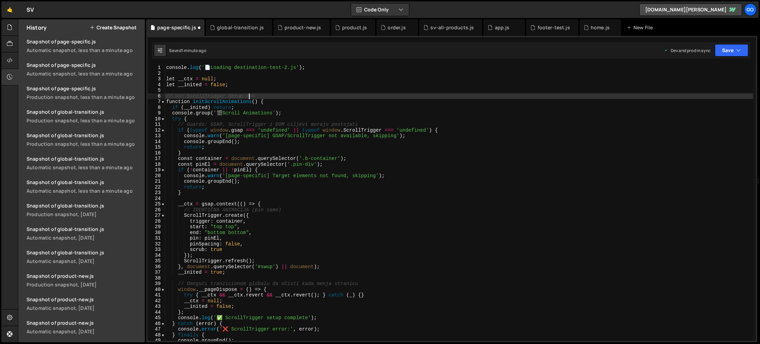
type textarea "console.log('📄 Destination-test-2.js loaded and ready');"
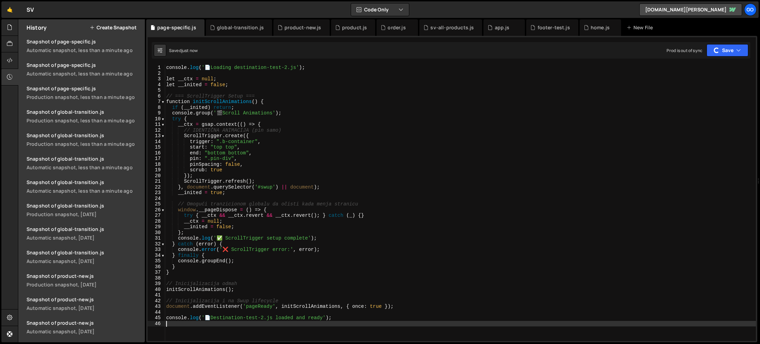
scroll to position [522, 0]
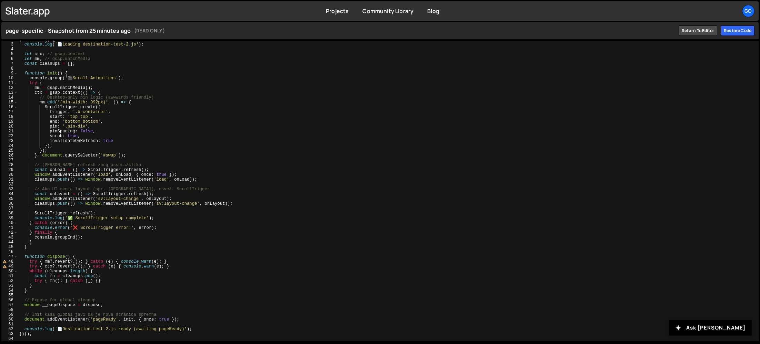
scroll to position [8, 0]
